Goal: Task Accomplishment & Management: Complete application form

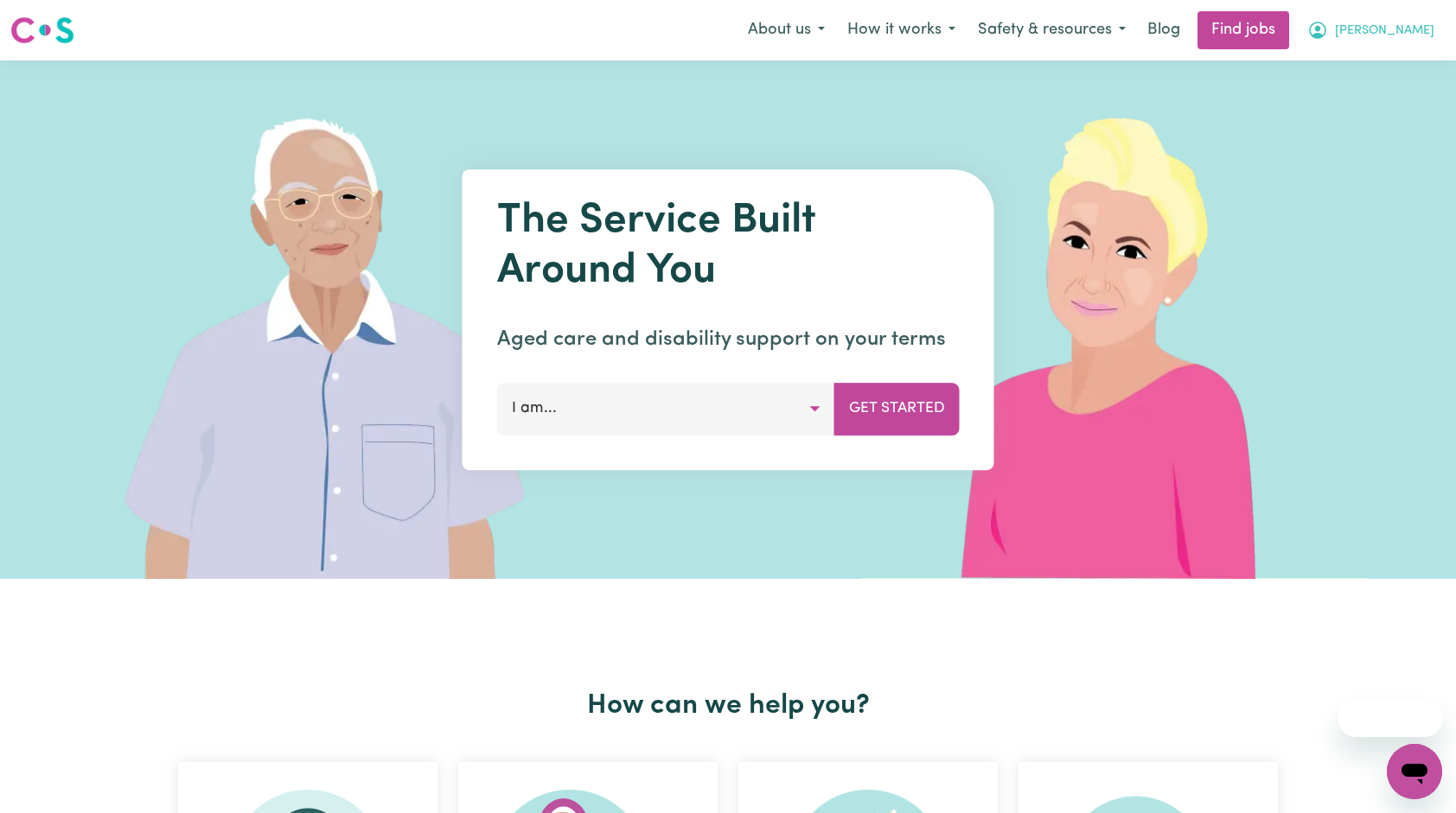
click at [1399, 36] on button "[PERSON_NAME]" at bounding box center [1371, 29] width 149 height 36
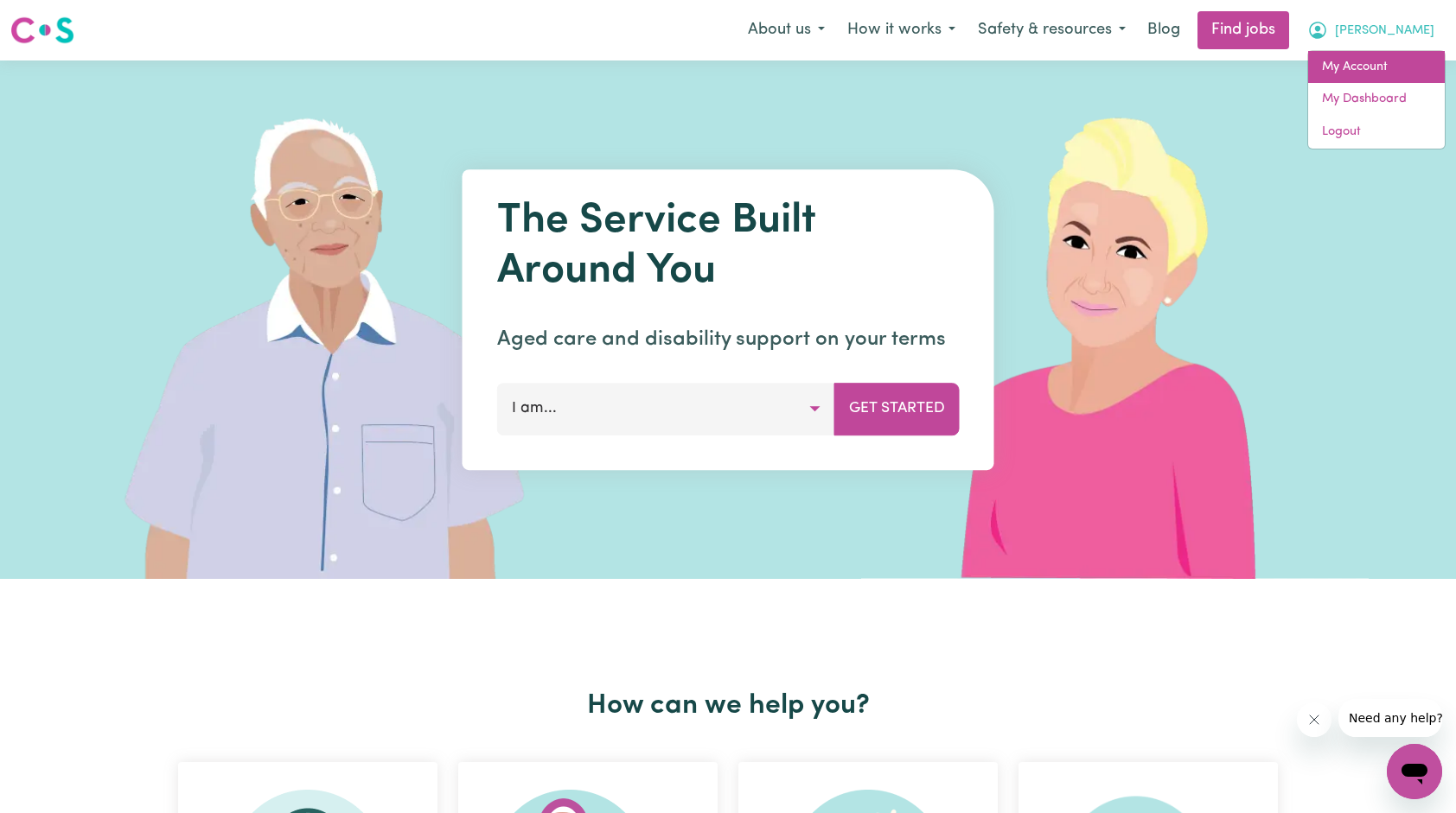
click at [1370, 80] on link "My Account" at bounding box center [1375, 68] width 137 height 33
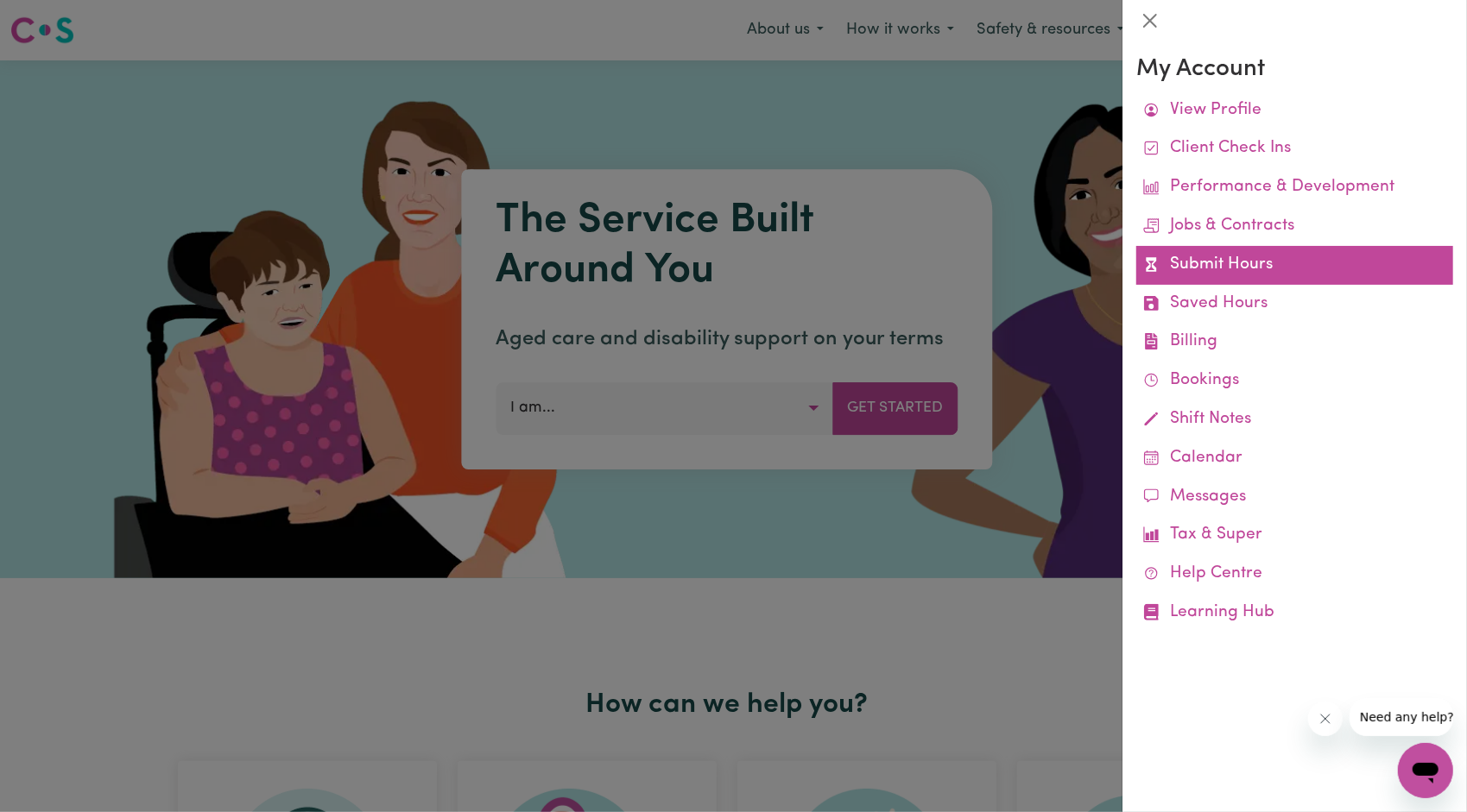
click at [1236, 271] on link "Submit Hours" at bounding box center [1295, 265] width 317 height 39
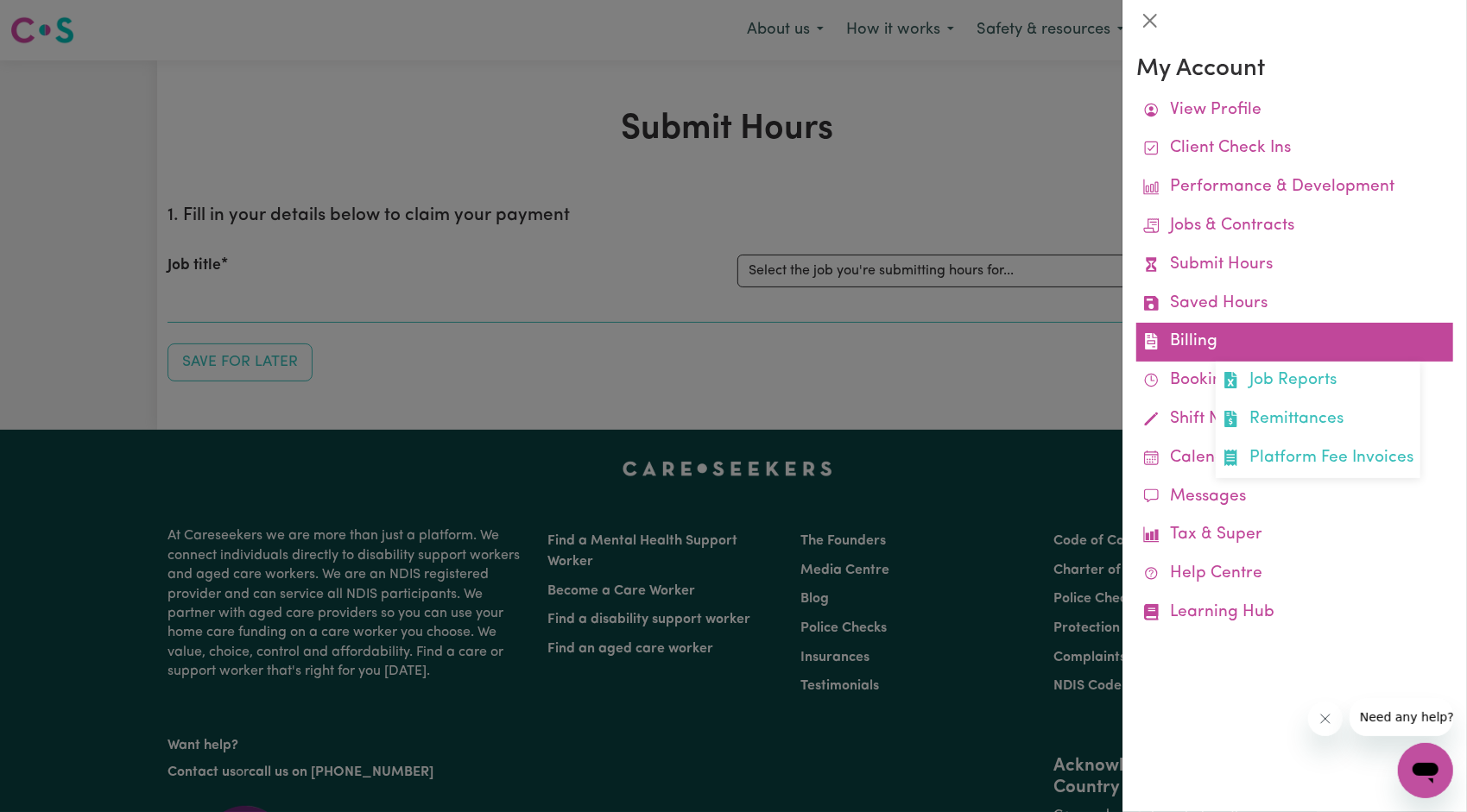
click at [1208, 335] on link "Billing Job Reports Remittances Platform Fee Invoices" at bounding box center [1295, 342] width 317 height 39
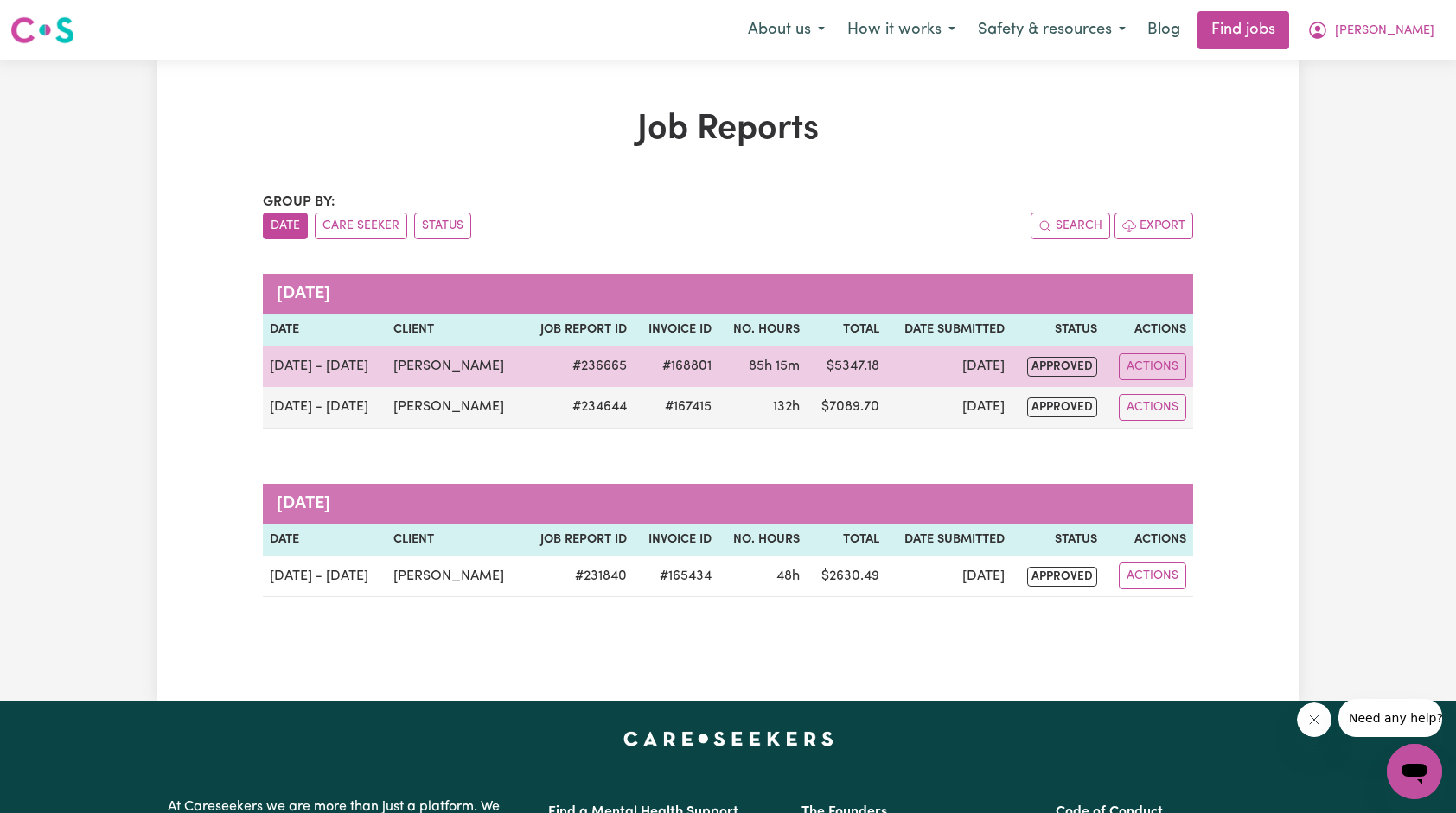
click at [816, 376] on td "$ 5347.18" at bounding box center [845, 367] width 79 height 41
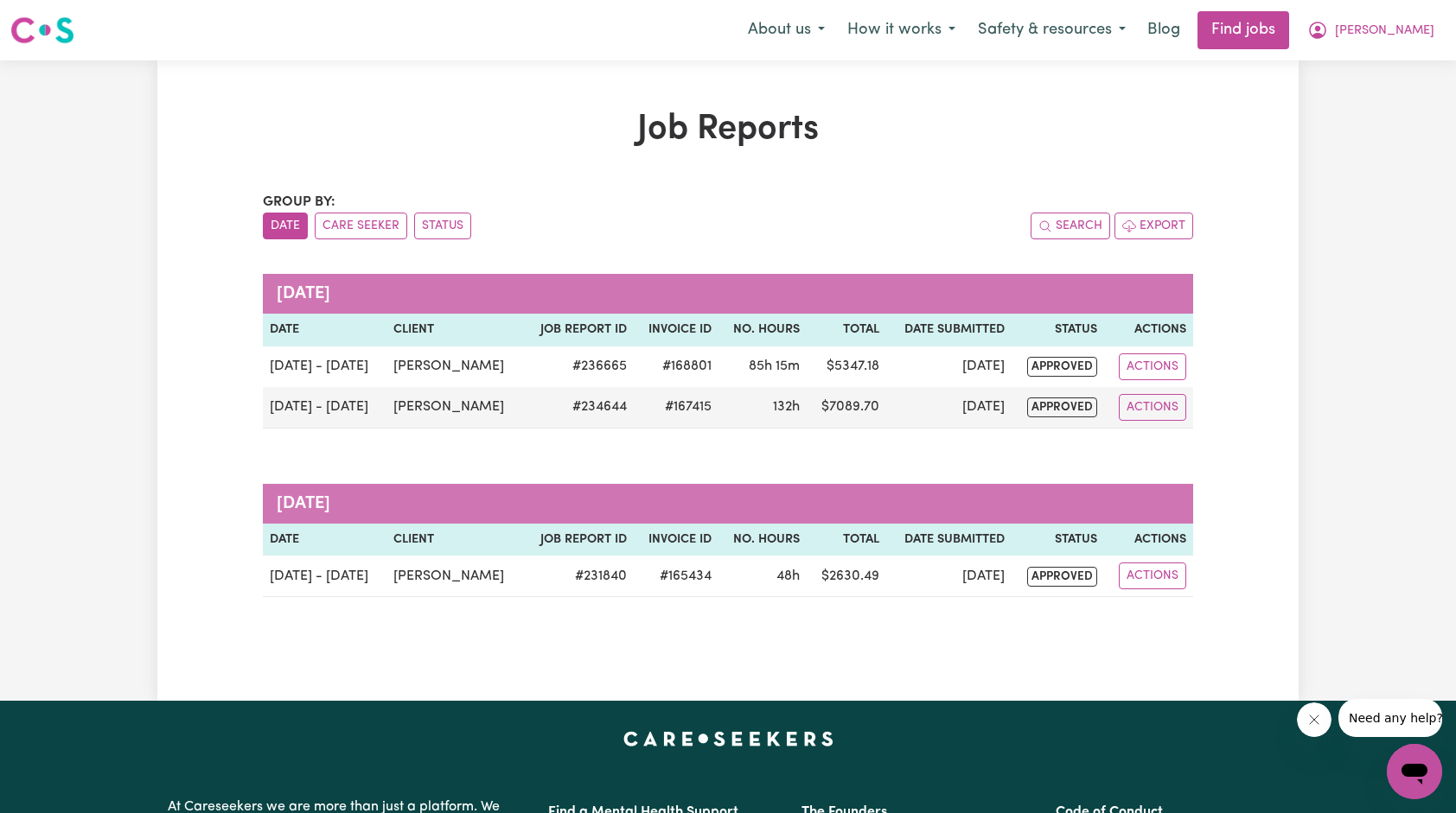
click at [816, 199] on div "Group by: Date Care Seeker Status Search Export" at bounding box center [728, 215] width 930 height 48
click at [1328, 41] on icon "My Account" at bounding box center [1316, 29] width 20 height 20
click at [1402, 30] on span "[PERSON_NAME]" at bounding box center [1384, 31] width 99 height 19
click at [1402, 21] on span "[PERSON_NAME]" at bounding box center [1384, 31] width 99 height 19
click at [1352, 62] on link "My Account" at bounding box center [1375, 68] width 137 height 33
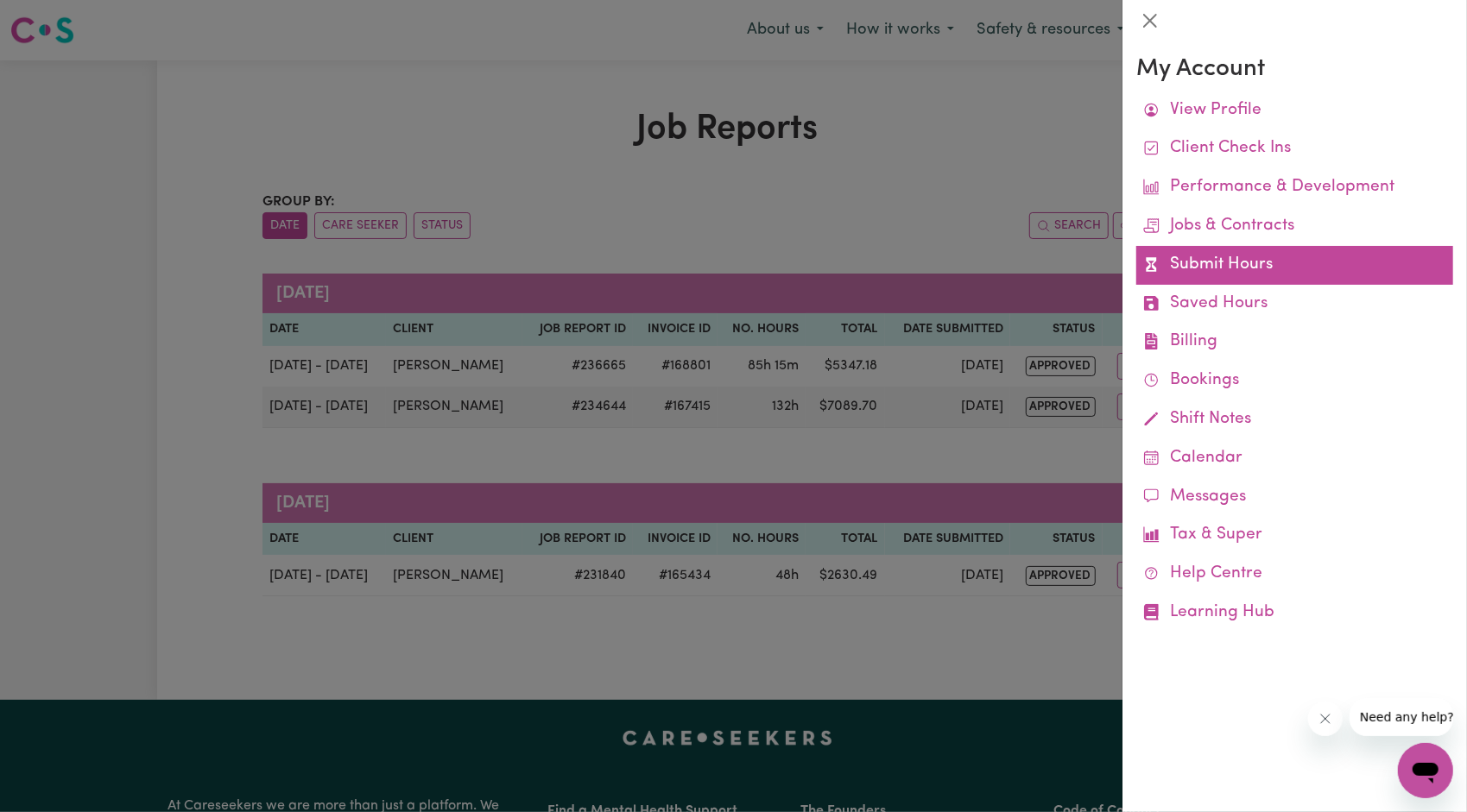
click at [1213, 258] on link "Submit Hours" at bounding box center [1295, 265] width 317 height 39
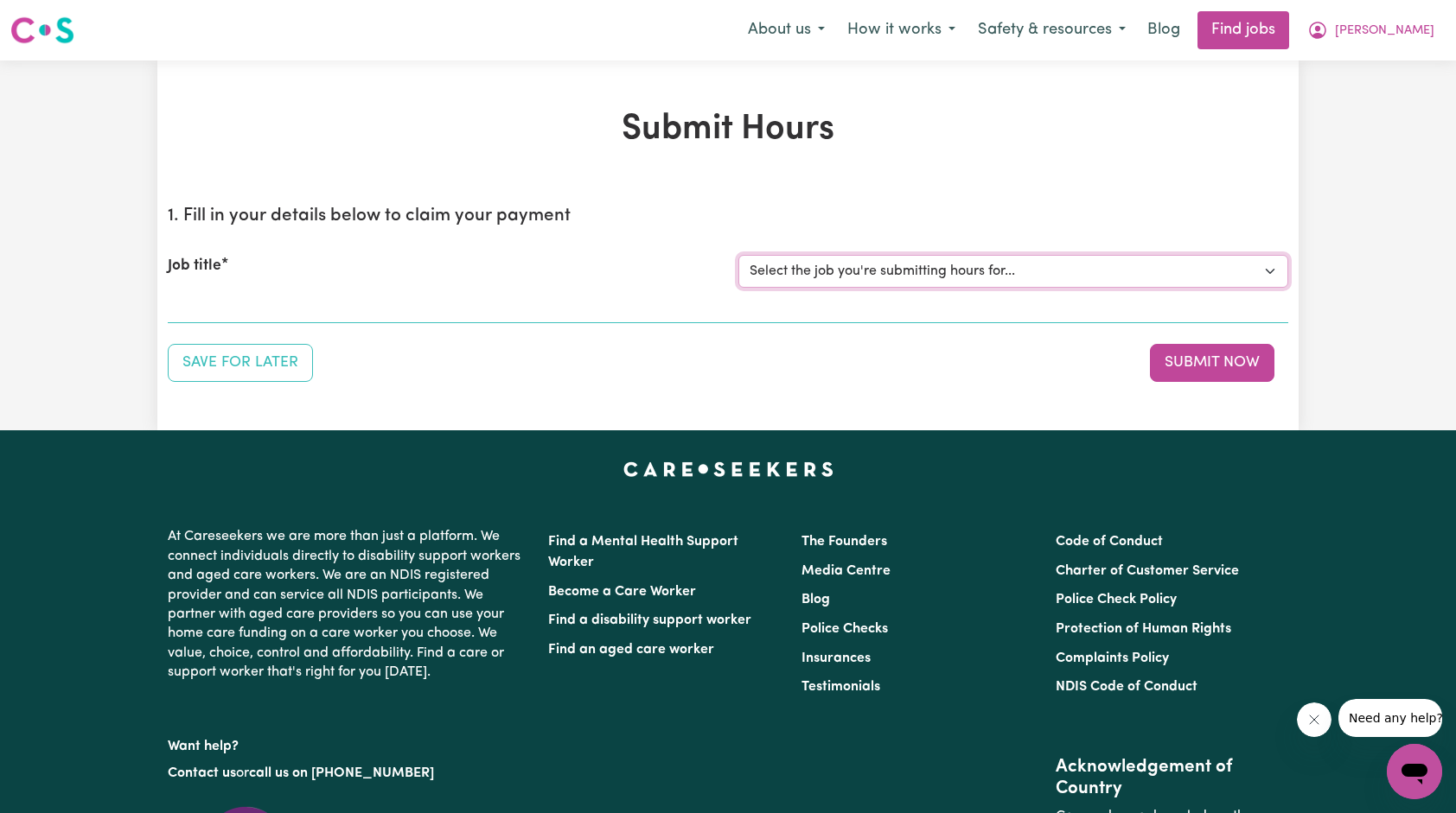
click at [878, 274] on select "Select the job you're submitting hours for... [[PERSON_NAME]] Support Worker Ne…" at bounding box center [1013, 272] width 550 height 33
select select "14115"
click at [738, 255] on select "Select the job you're submitting hours for... [[PERSON_NAME]] Support Worker Ne…" at bounding box center [1013, 272] width 550 height 33
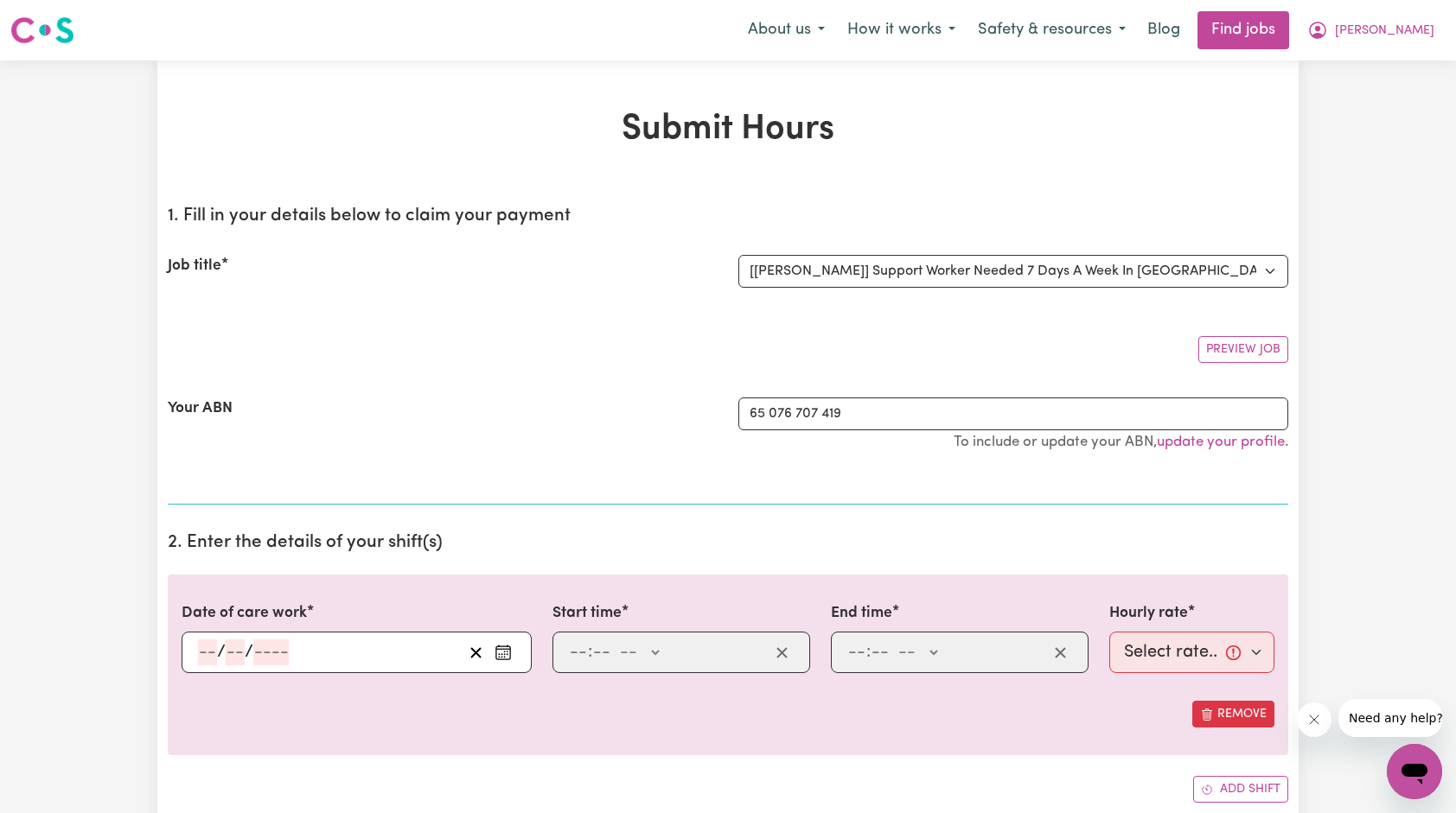
click at [502, 644] on icon "Enter the date of care work" at bounding box center [503, 653] width 17 height 17
